Goal: Task Accomplishment & Management: Complete application form

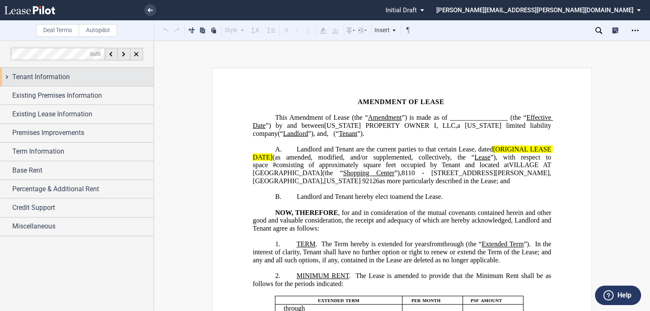
click at [55, 79] on span "Tenant Information" at bounding box center [41, 77] width 58 height 10
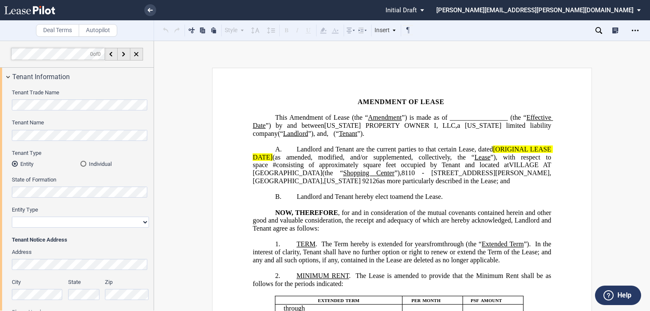
click at [8, 136] on div "Tenant Trade Name Tenant Name Tenant Type Entity Individual State of Formation …" at bounding box center [77, 259] width 154 height 347
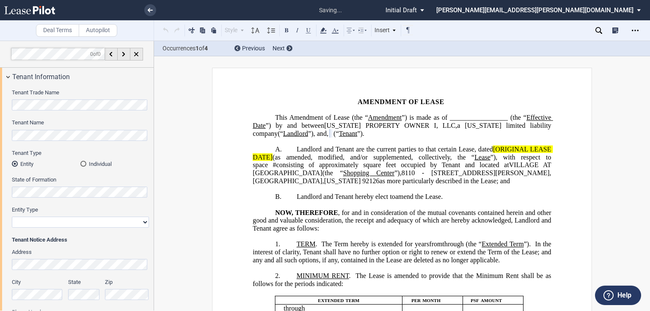
click at [35, 223] on select "Corporation Limited Liability Company General Partnership Limited Partnership O…" at bounding box center [80, 222] width 137 height 11
select select "corporation"
click at [12, 217] on select "Corporation Limited Liability Company General Partnership Limited Partnership O…" at bounding box center [80, 222] width 137 height 11
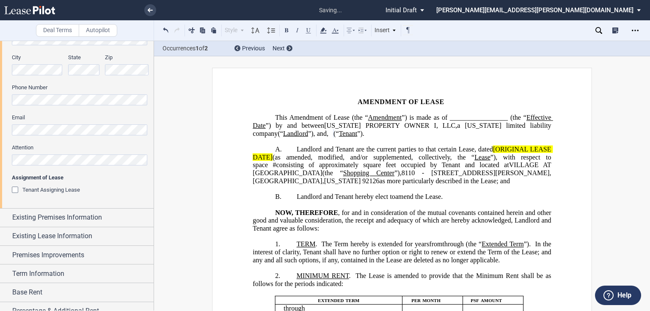
scroll to position [237, 0]
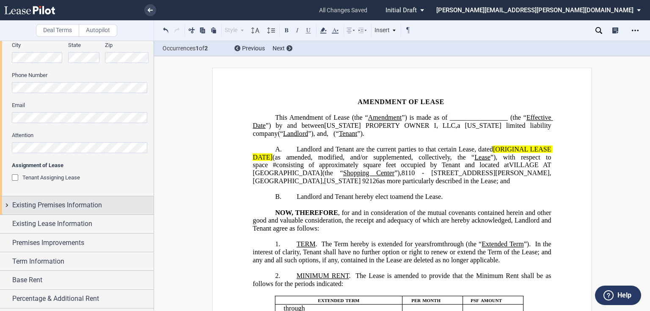
click at [53, 209] on span "Existing Premises Information" at bounding box center [57, 205] width 90 height 10
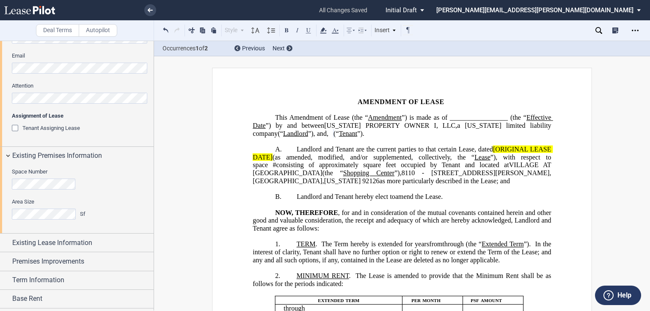
scroll to position [340, 0]
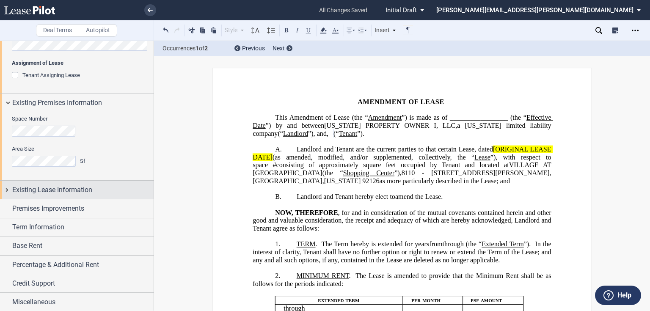
click at [45, 195] on div "Existing Lease Information" at bounding box center [77, 190] width 154 height 18
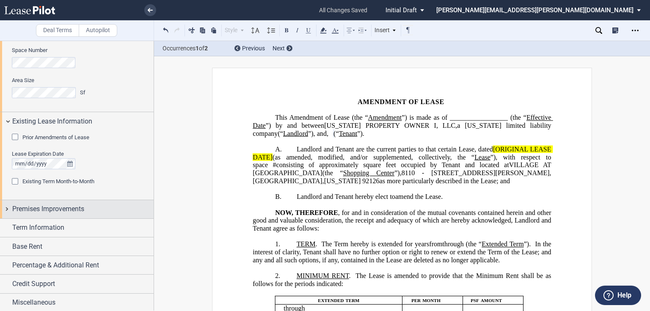
scroll to position [409, 0]
click at [50, 209] on span "Premises Improvements" at bounding box center [48, 209] width 72 height 10
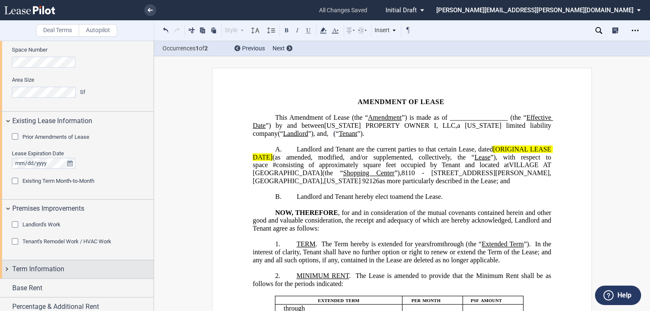
click at [53, 260] on div "Term Information" at bounding box center [77, 269] width 154 height 18
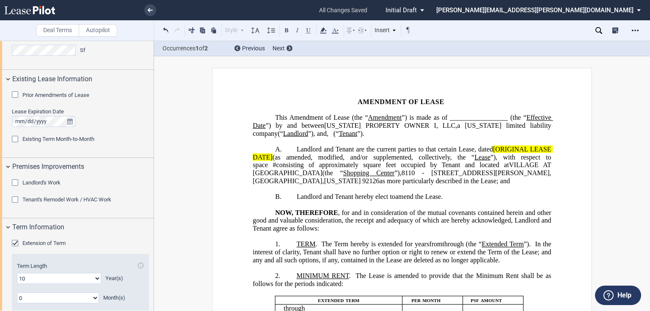
scroll to position [574, 0]
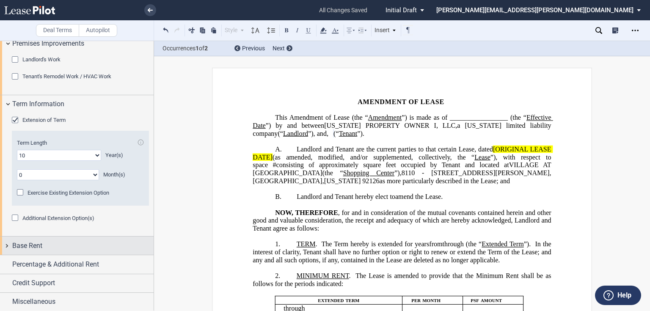
click at [36, 241] on span "Base Rent" at bounding box center [27, 246] width 30 height 10
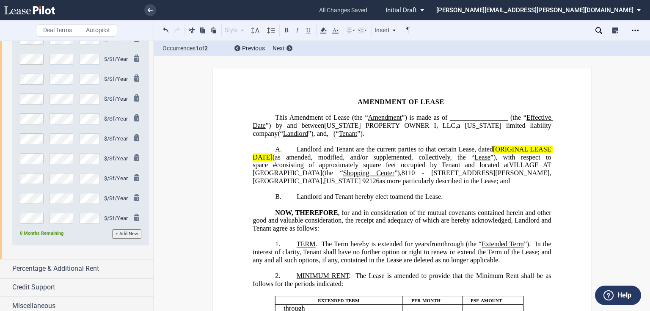
scroll to position [852, 0]
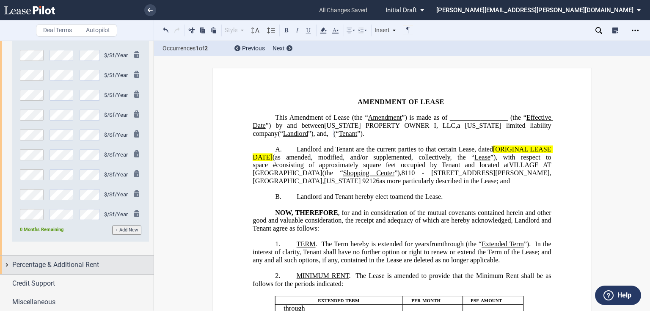
click at [94, 258] on div "Percentage & Additional Rent" at bounding box center [77, 265] width 154 height 18
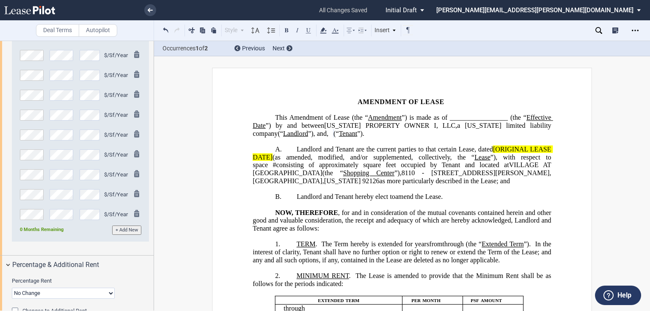
click at [65, 288] on select "No Change Add Percentage Rent Reset Breakpoint" at bounding box center [63, 293] width 103 height 11
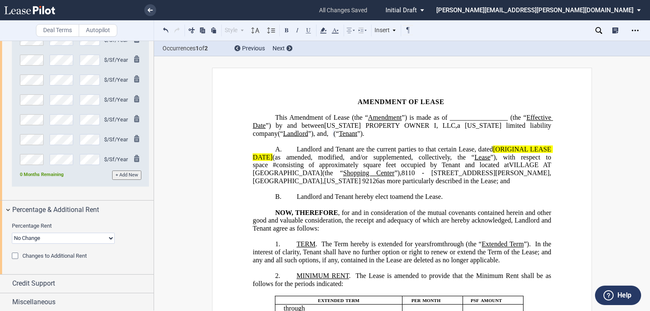
click at [65, 240] on select "No Change Add Percentage Rent Reset Breakpoint" at bounding box center [63, 238] width 103 height 11
click at [27, 254] on span "Changes to Additional Rent" at bounding box center [54, 256] width 64 height 6
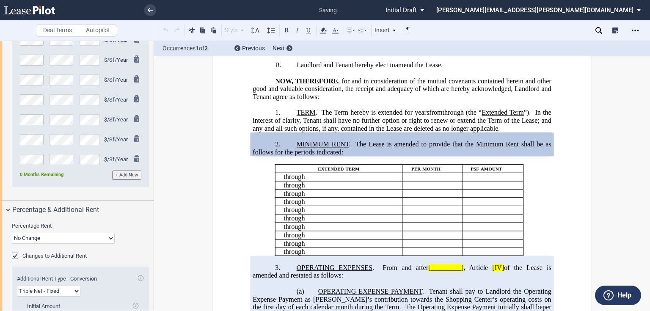
scroll to position [132, 0]
click at [19, 256] on div "Changes to Additional Rent" at bounding box center [16, 257] width 8 height 8
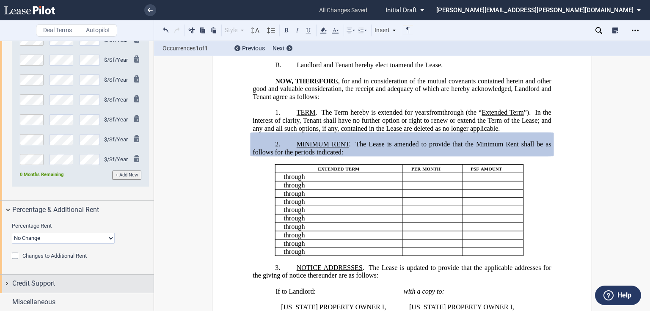
click at [90, 282] on div "Credit Support" at bounding box center [82, 284] width 141 height 10
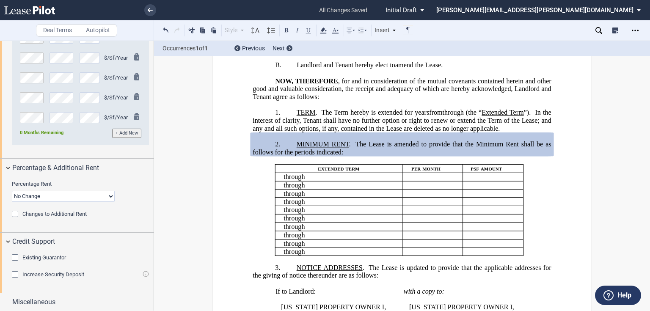
click at [18, 256] on div "Existing Guarantor" at bounding box center [16, 259] width 8 height 8
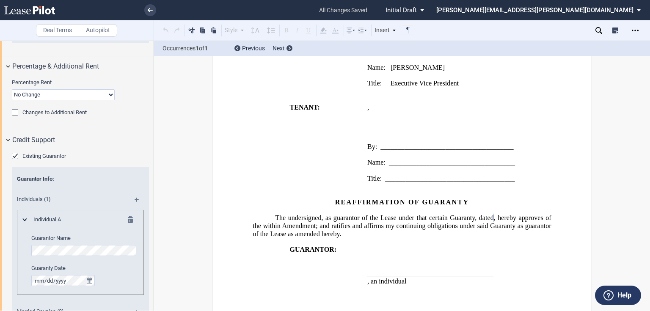
scroll to position [1118, 0]
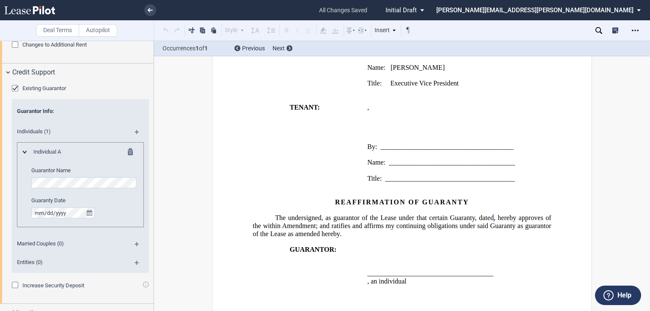
click at [136, 131] on md-icon at bounding box center [140, 135] width 11 height 10
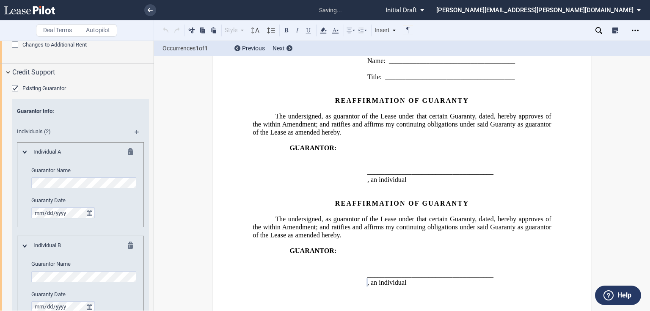
scroll to position [1186, 0]
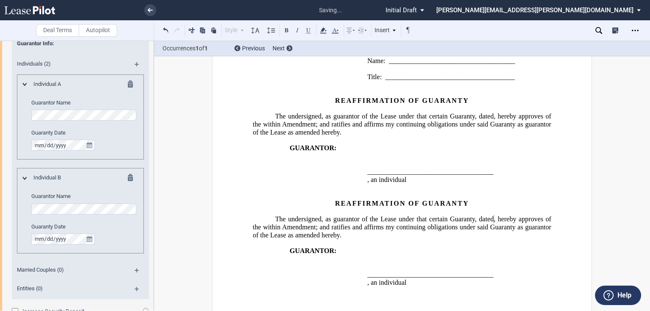
click at [388, 216] on span ", hereby approves of the within Amendment; and ratifies and affirms my continui…" at bounding box center [403, 227] width 300 height 23
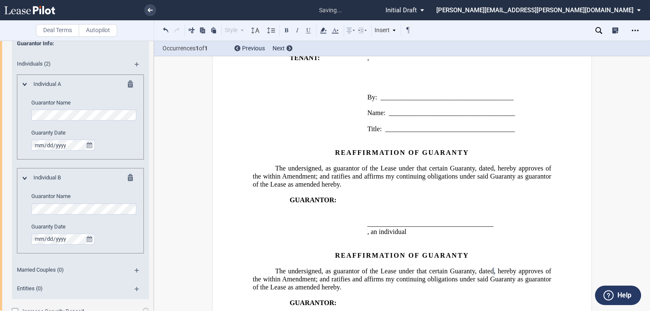
scroll to position [945, 0]
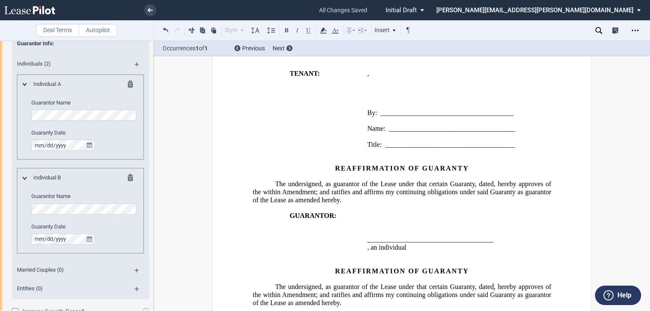
click at [389, 125] on span "_____________________________________" at bounding box center [452, 129] width 126 height 8
click at [516, 125] on p "Name: _____________________________________" at bounding box center [460, 129] width 185 height 8
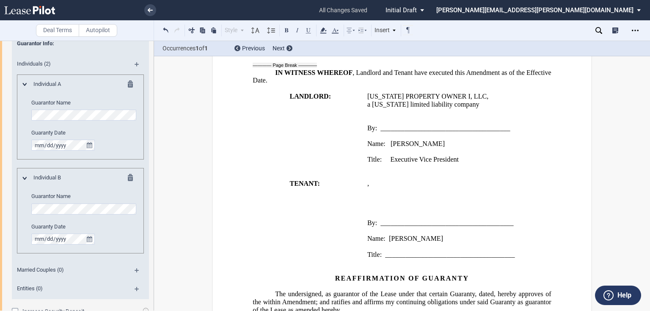
scroll to position [809, 0]
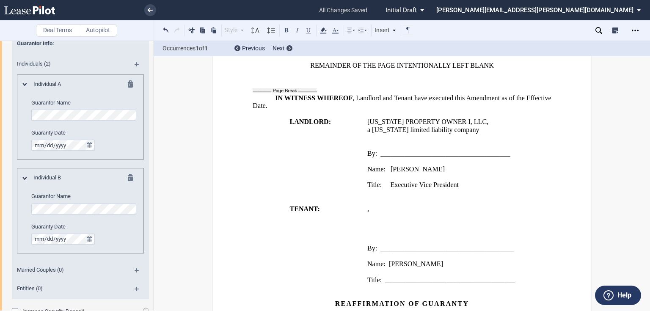
click at [462, 182] on p "Title: Executive Vice President" at bounding box center [460, 186] width 185 height 8
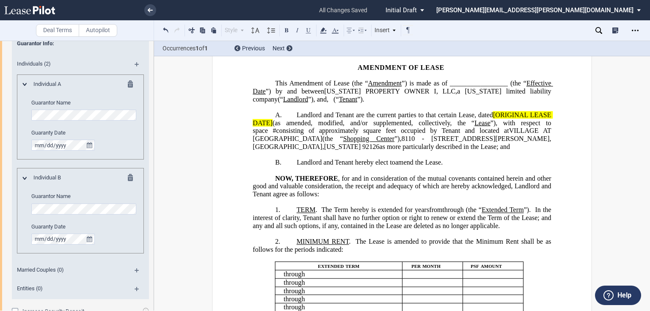
scroll to position [0, 0]
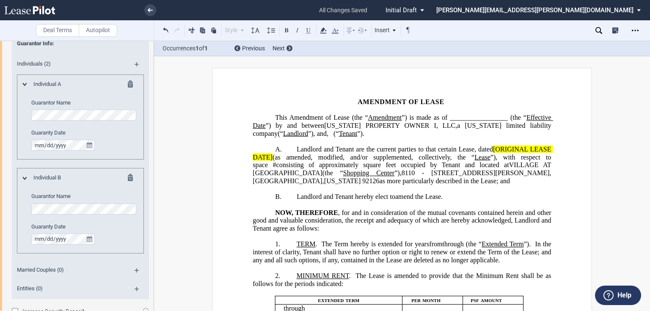
click at [365, 134] on span "”)." at bounding box center [360, 134] width 7 height 8
click at [492, 157] on span "[ORIGINAL LEASE DATE]" at bounding box center [403, 153] width 300 height 15
click at [273, 161] on span "(as amended, modified, and/or supplemented, collectively, the “" at bounding box center [374, 157] width 202 height 8
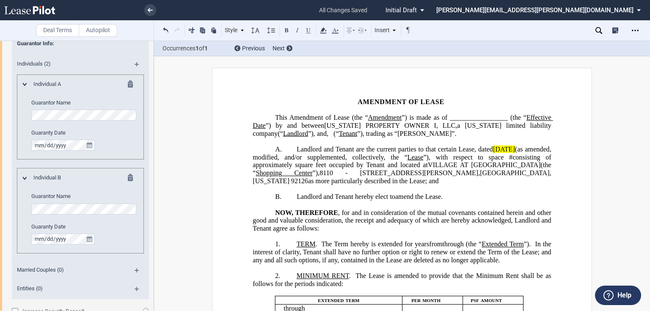
click at [488, 153] on span "Landlord and Tenant are the current parties to that certain Lease, dated" at bounding box center [395, 150] width 196 height 8
click at [322, 34] on icon at bounding box center [323, 30] width 10 height 10
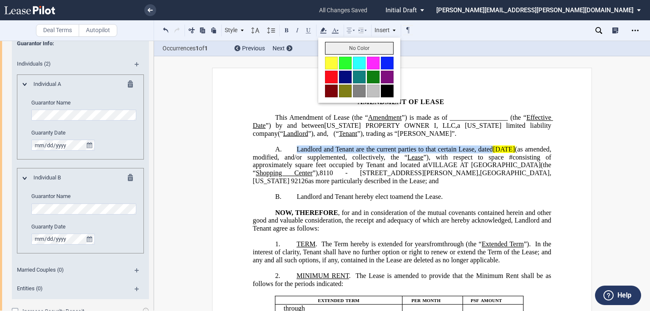
click at [340, 50] on button "No Color" at bounding box center [359, 48] width 69 height 13
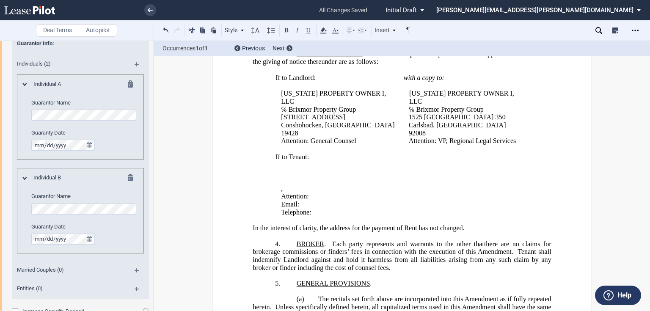
scroll to position [407, 0]
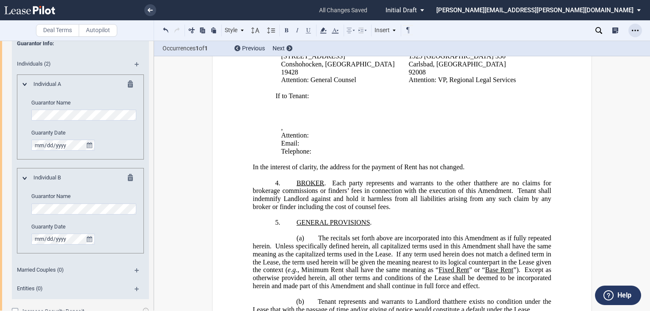
click at [640, 33] on div "Open Lease options menu" at bounding box center [636, 31] width 14 height 14
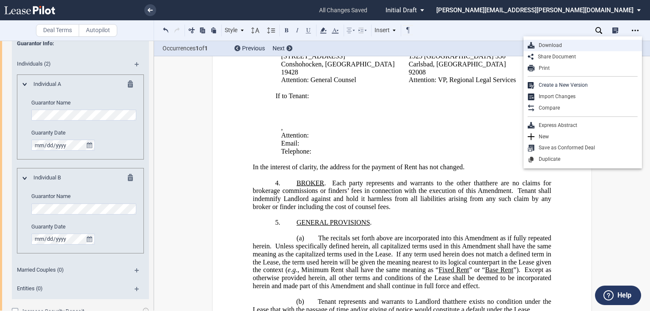
click at [552, 48] on div "Download" at bounding box center [586, 45] width 103 height 7
